Goal: Navigation & Orientation: Find specific page/section

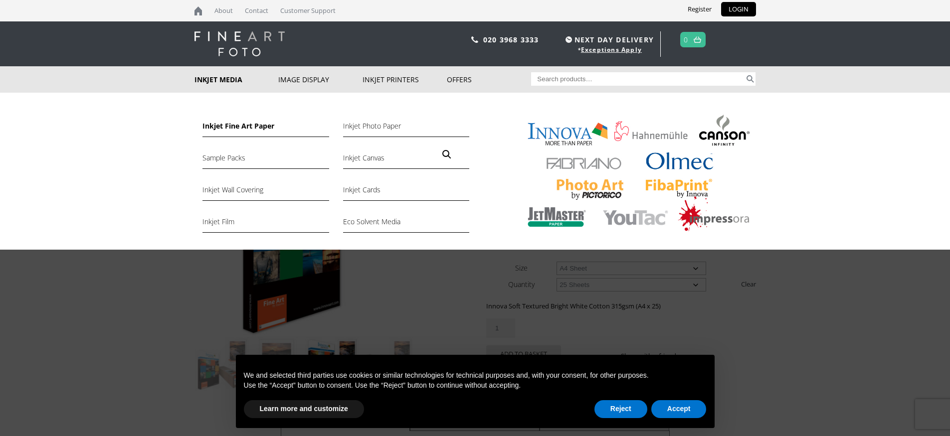
click at [218, 122] on link "Inkjet Fine Art Paper" at bounding box center [265, 128] width 126 height 17
click at [248, 127] on link "Inkjet Fine Art Paper" at bounding box center [265, 128] width 126 height 17
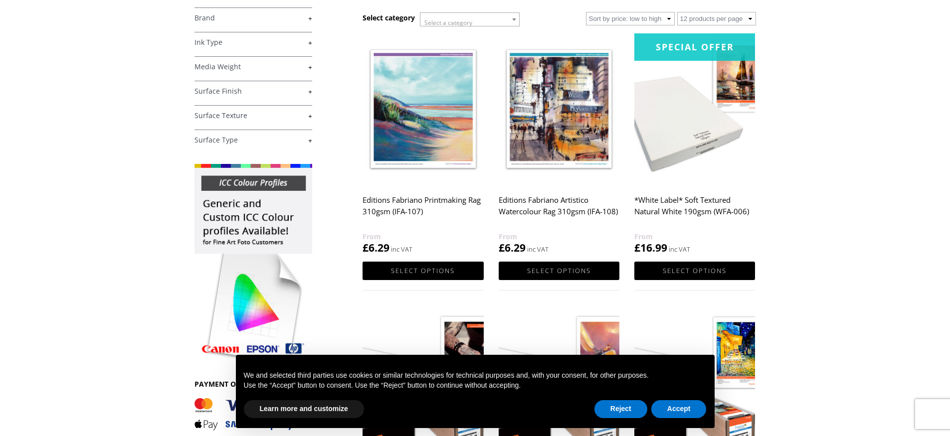
scroll to position [178, 0]
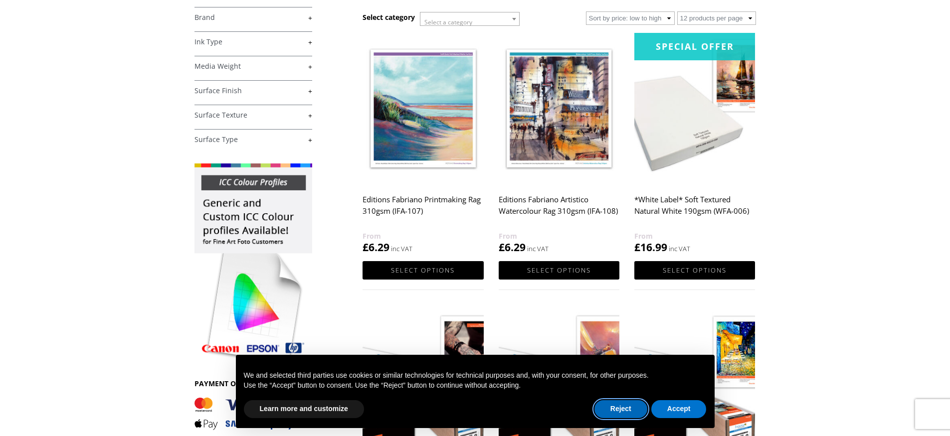
click at [621, 409] on button "Reject" at bounding box center [620, 409] width 53 height 18
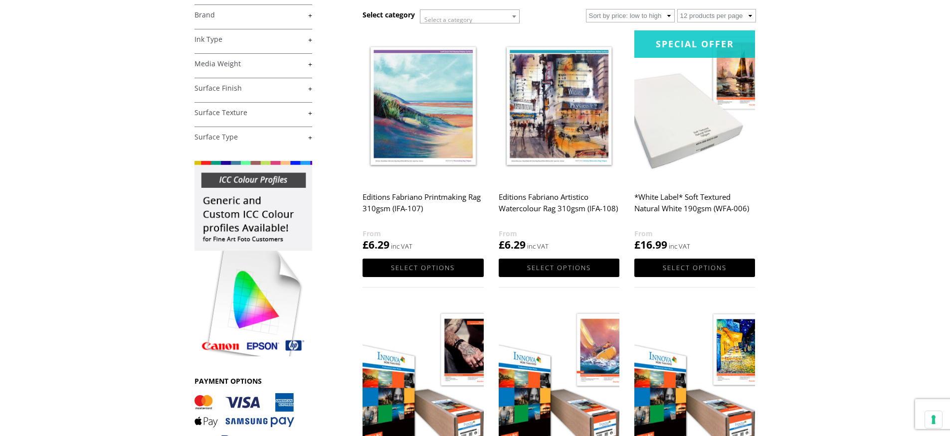
scroll to position [182, 0]
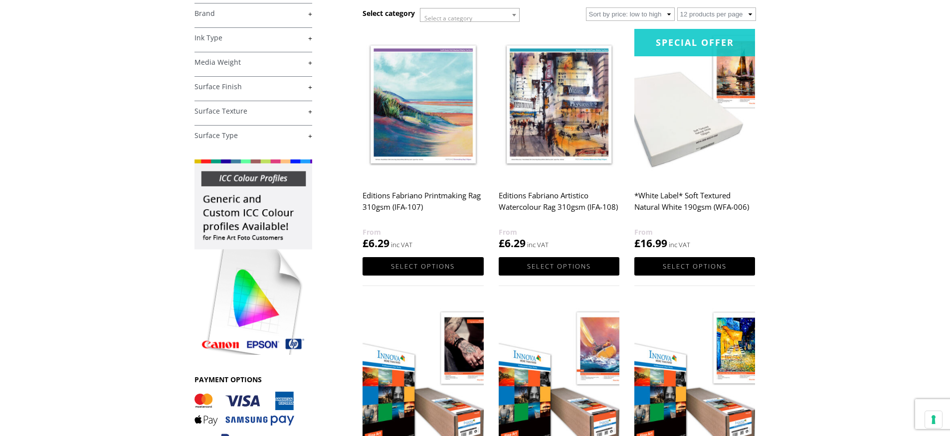
click at [308, 12] on link "+" at bounding box center [253, 13] width 118 height 9
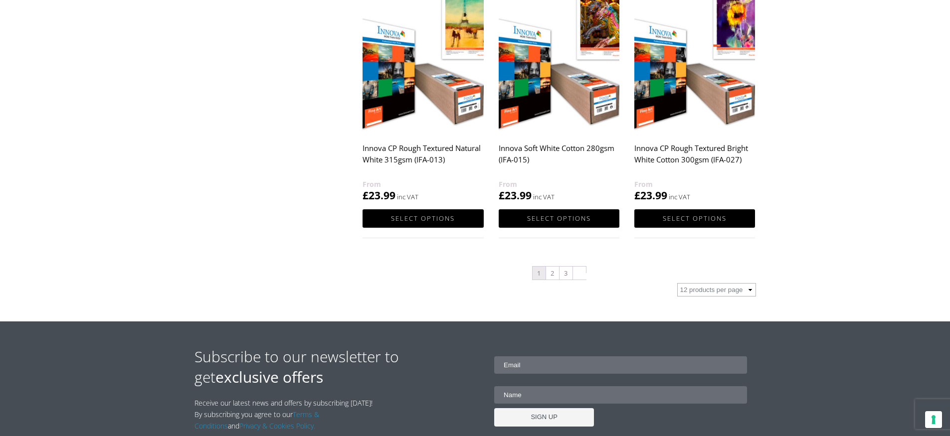
scroll to position [1124, 0]
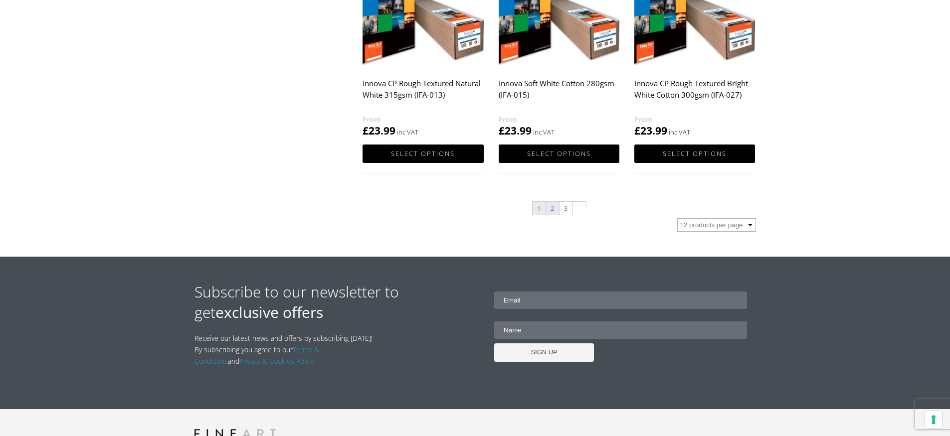
click at [549, 208] on link "2" at bounding box center [552, 208] width 13 height 13
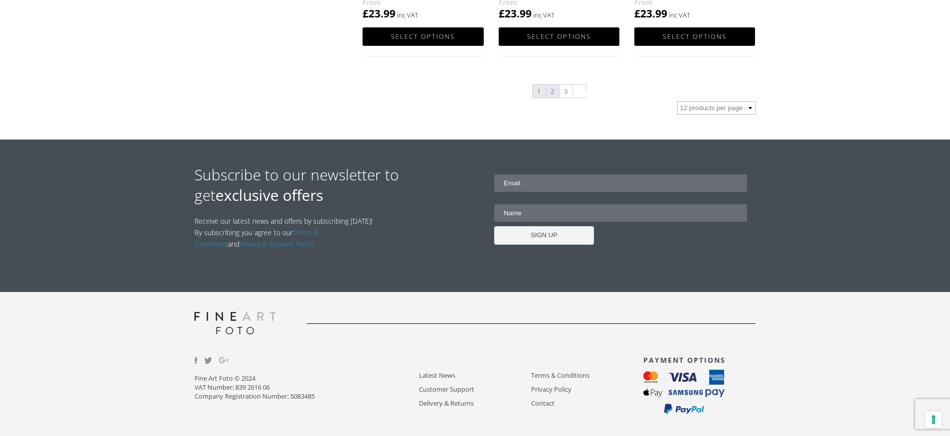
scroll to position [1241, 0]
